Goal: Check status: Check status

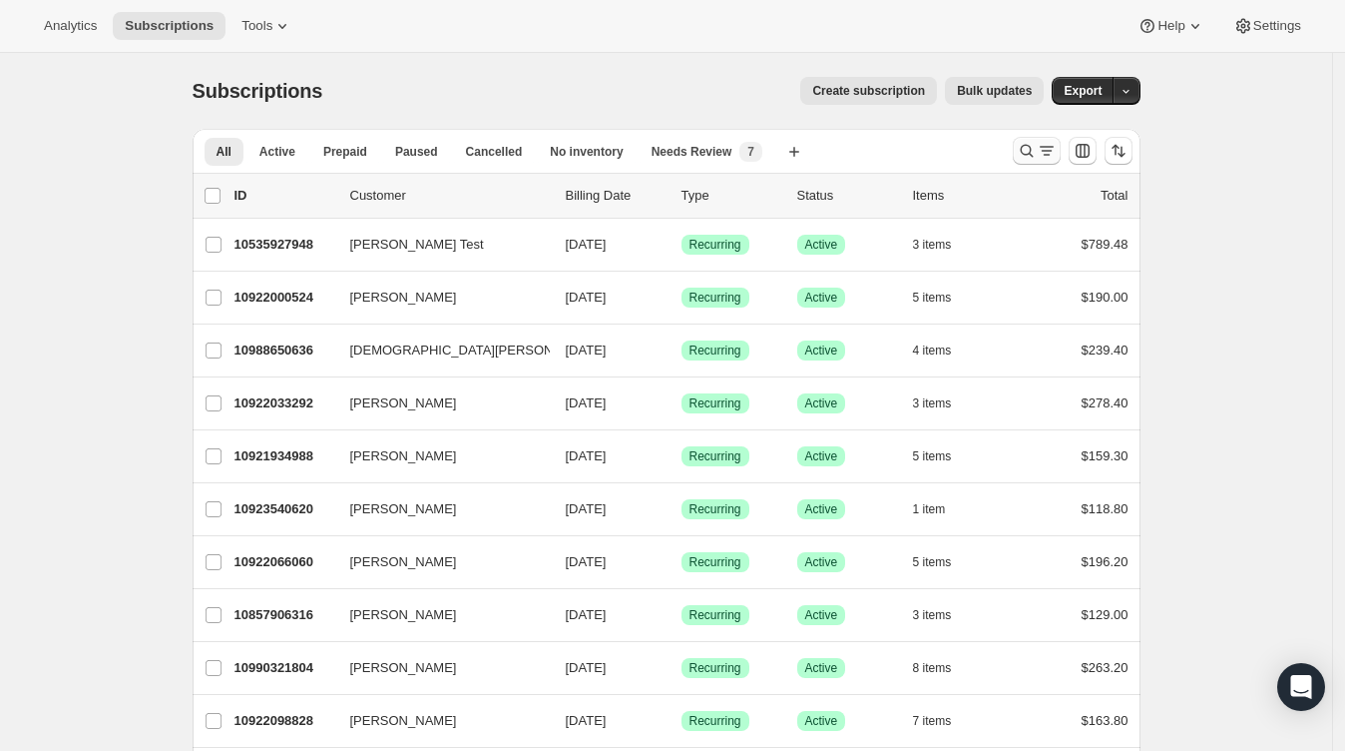
click at [1044, 147] on icon "Search and filter results" at bounding box center [1047, 151] width 20 height 20
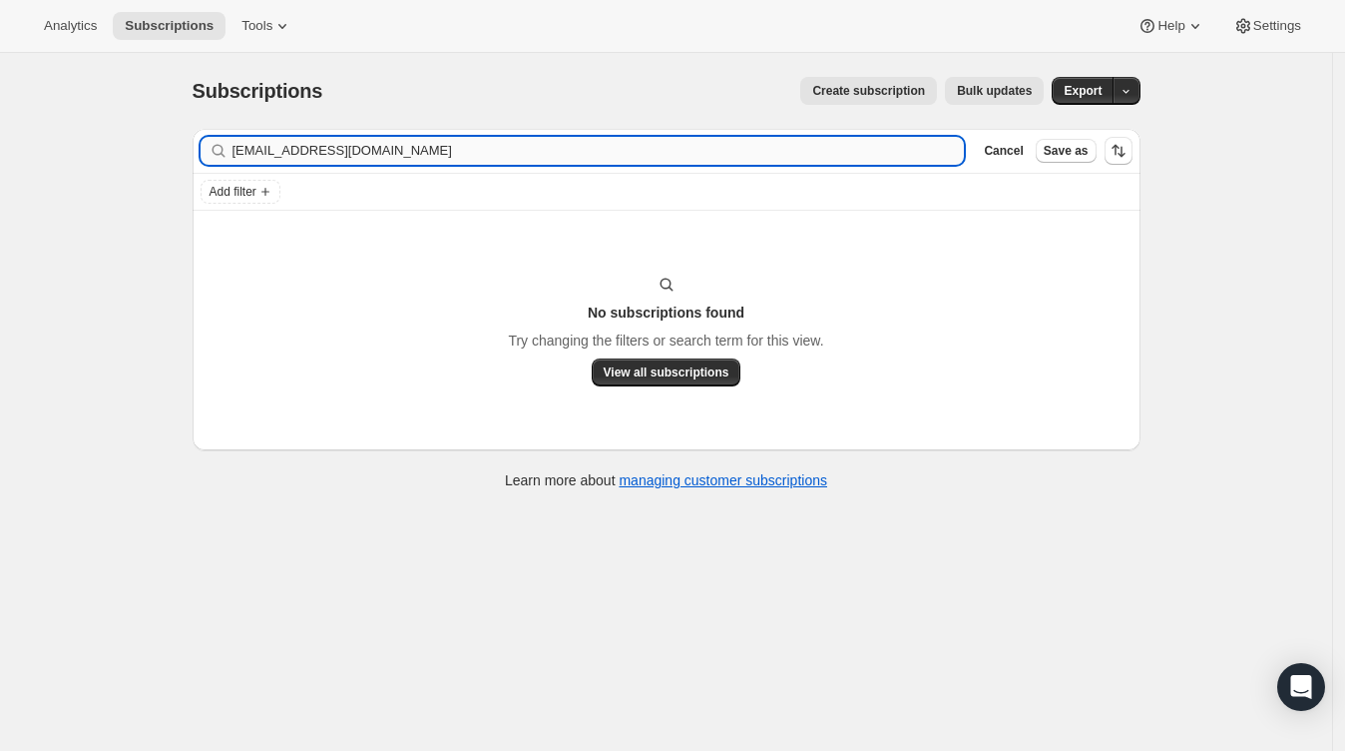
click at [871, 138] on input "[EMAIL_ADDRESS][DOMAIN_NAME]" at bounding box center [599, 151] width 733 height 28
type input "[EMAIL_ADDRESS][DOMAIN_NAME]"
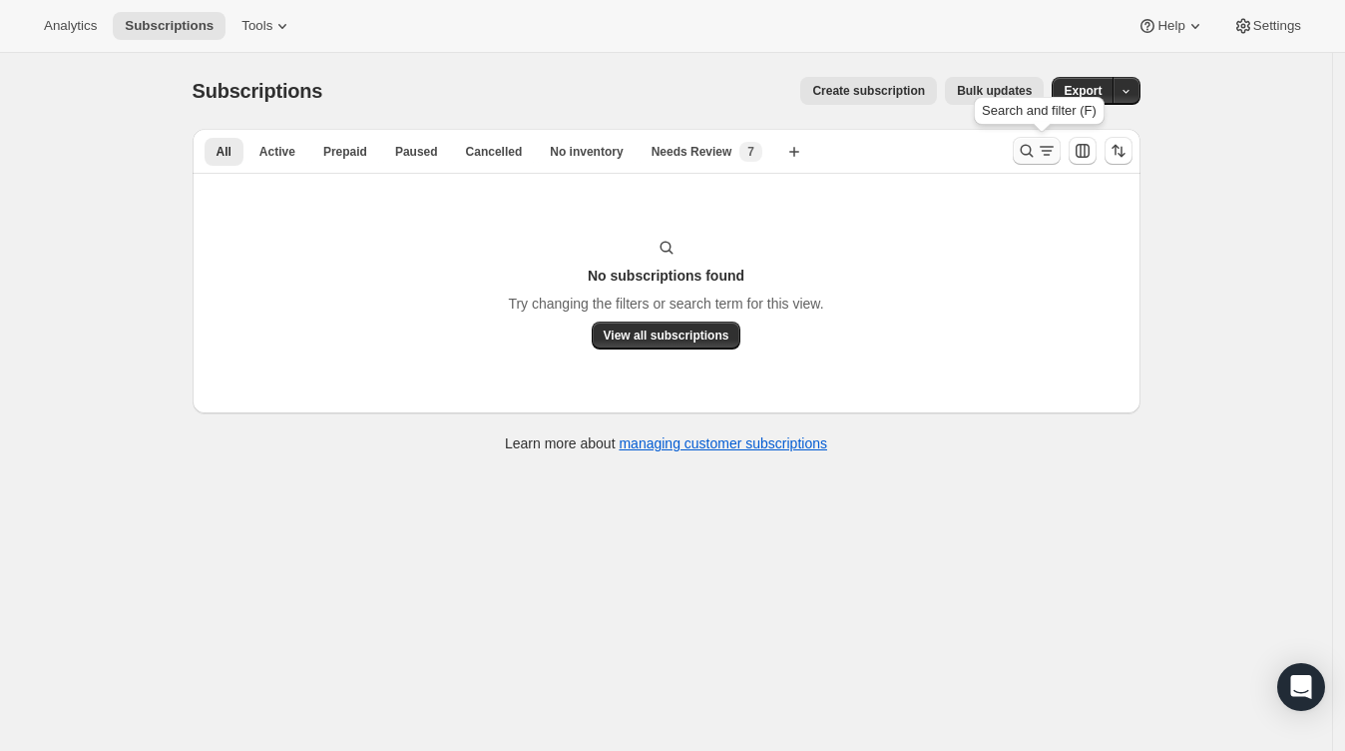
click at [1052, 154] on icon "Search and filter results" at bounding box center [1047, 151] width 20 height 20
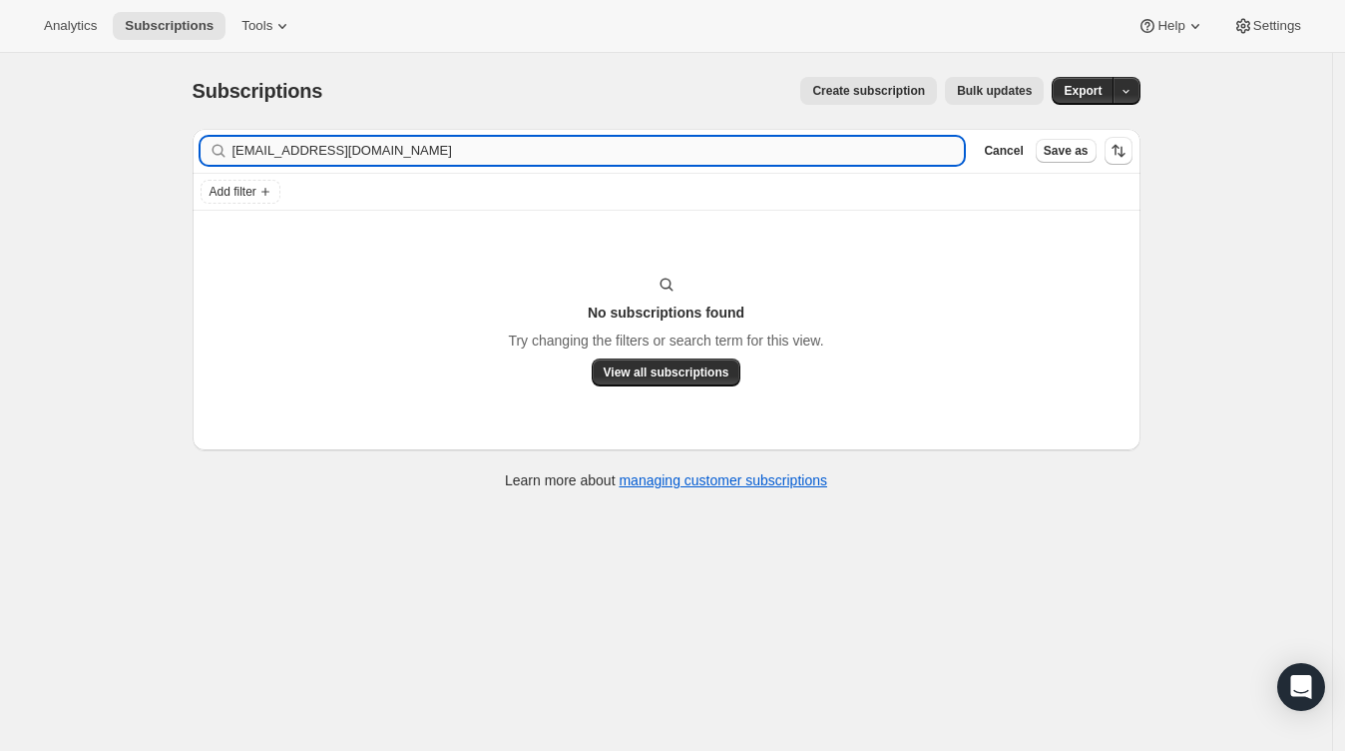
click at [639, 156] on input "[EMAIL_ADDRESS][DOMAIN_NAME]" at bounding box center [599, 151] width 733 height 28
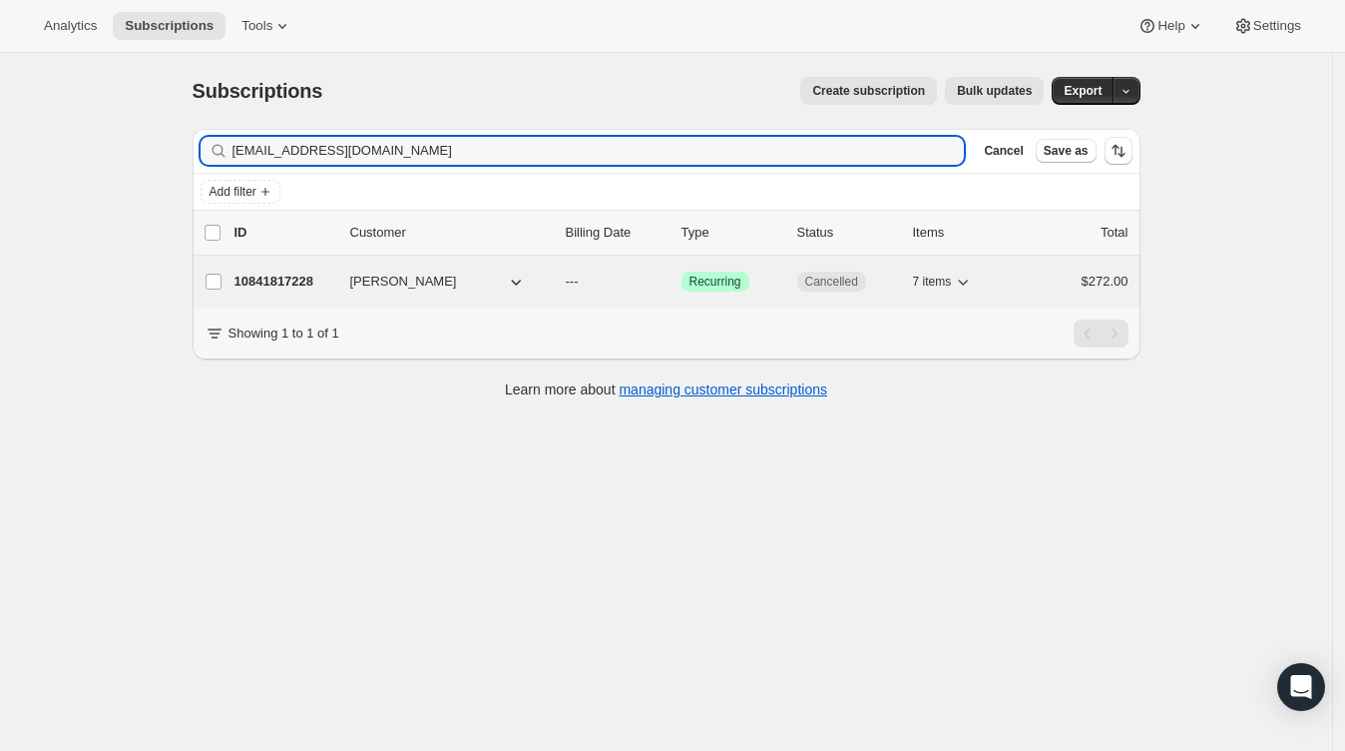
type input "[EMAIL_ADDRESS][DOMAIN_NAME]"
click at [279, 278] on p "10841817228" at bounding box center [285, 281] width 100 height 20
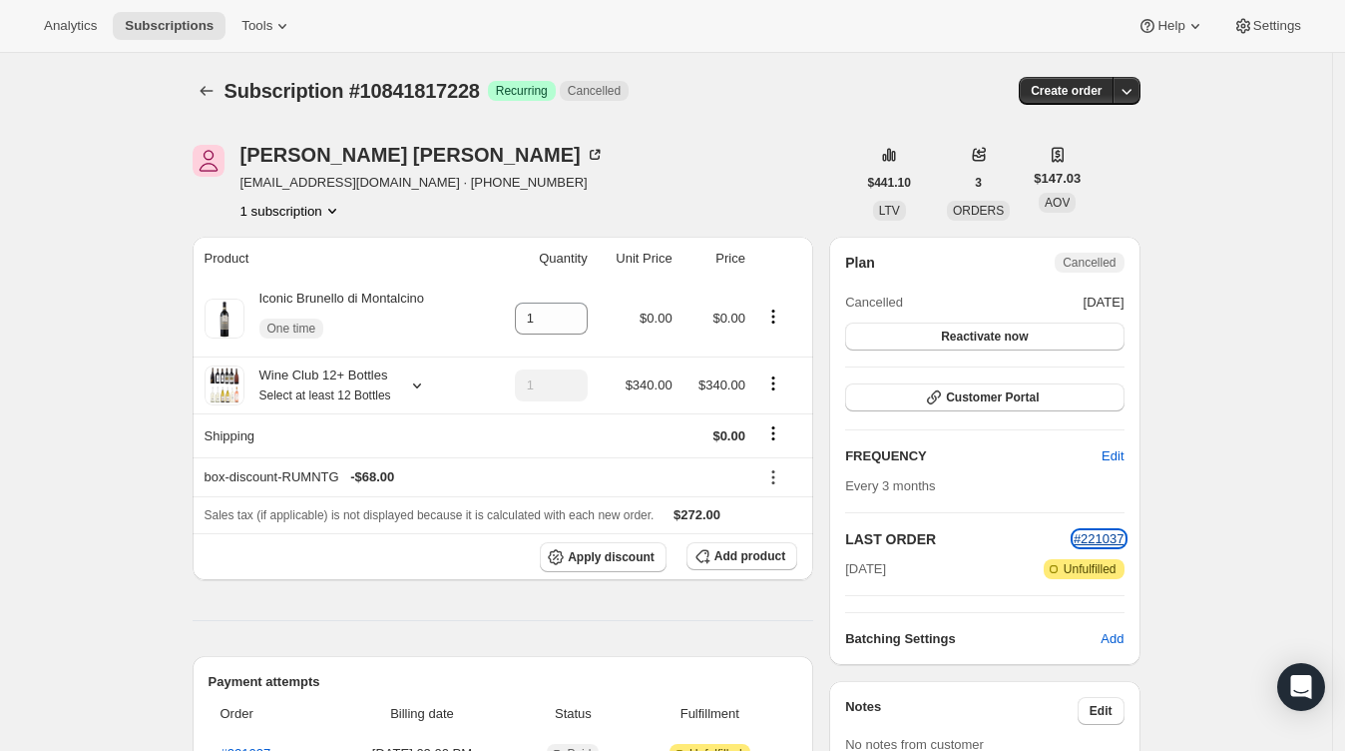
click at [1113, 543] on span "#221037" at bounding box center [1099, 538] width 51 height 15
